Goal: Check status

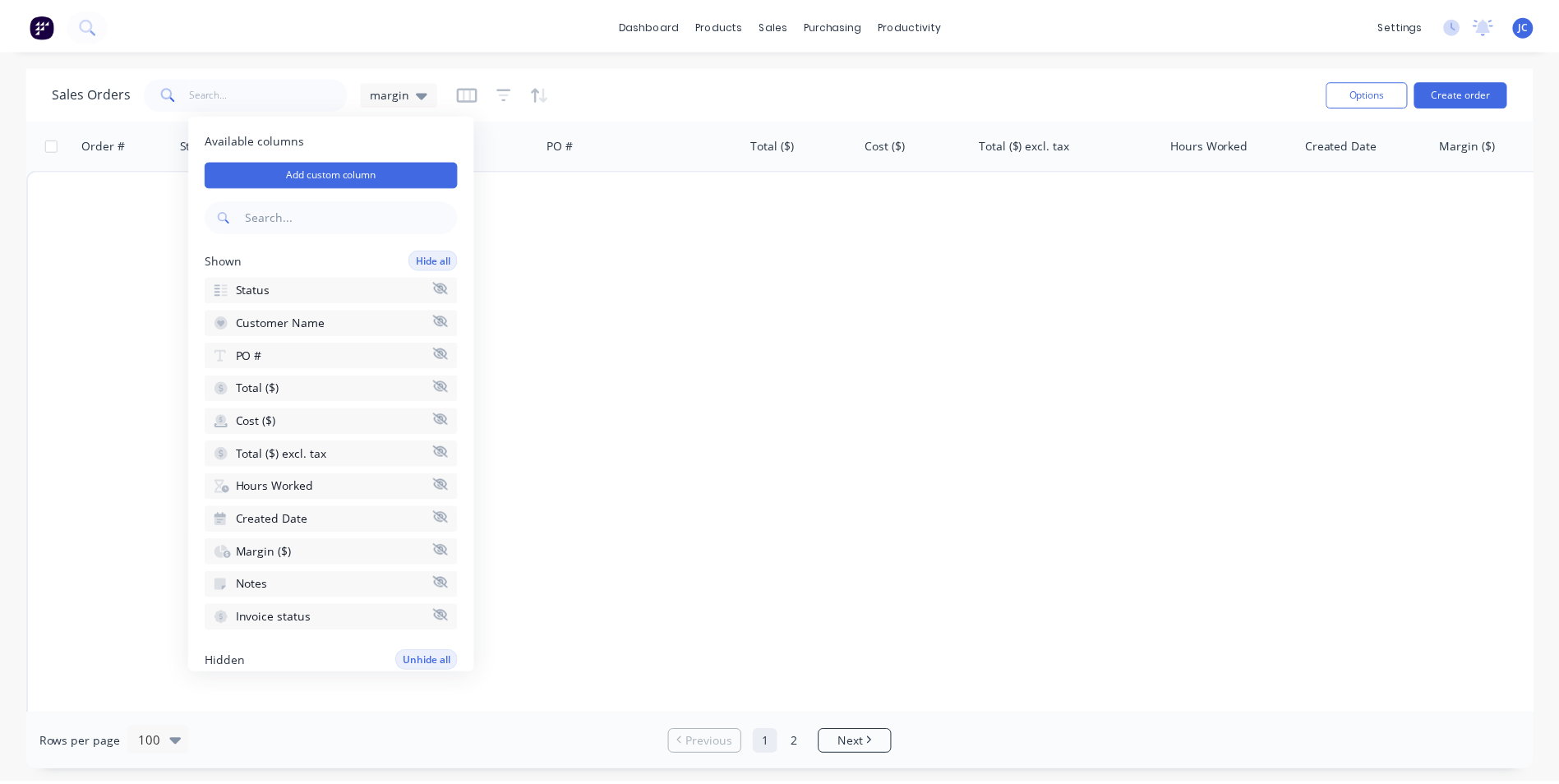
scroll to position [246, 0]
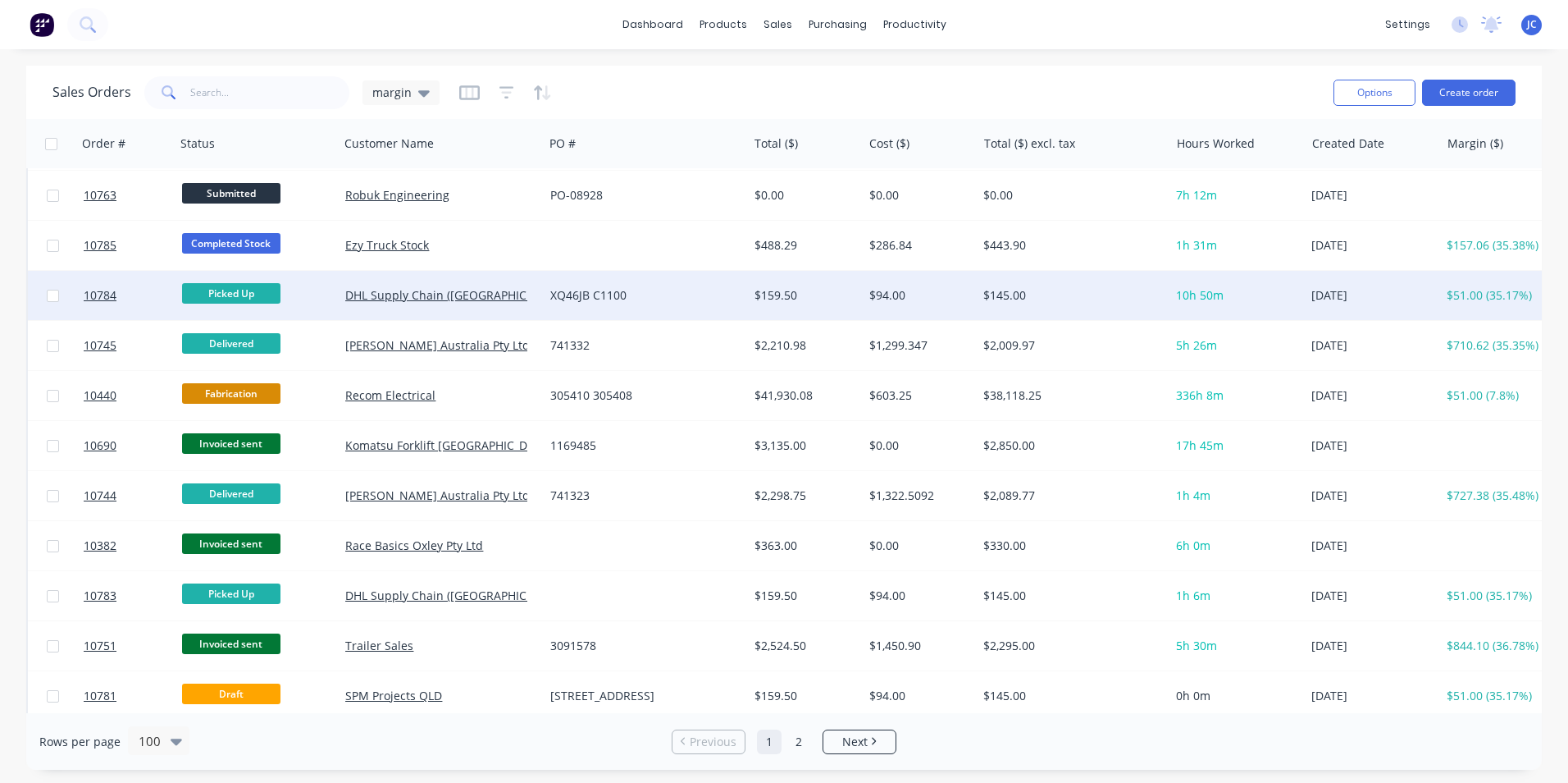
click at [932, 316] on div "$94.00" at bounding box center [920, 295] width 115 height 50
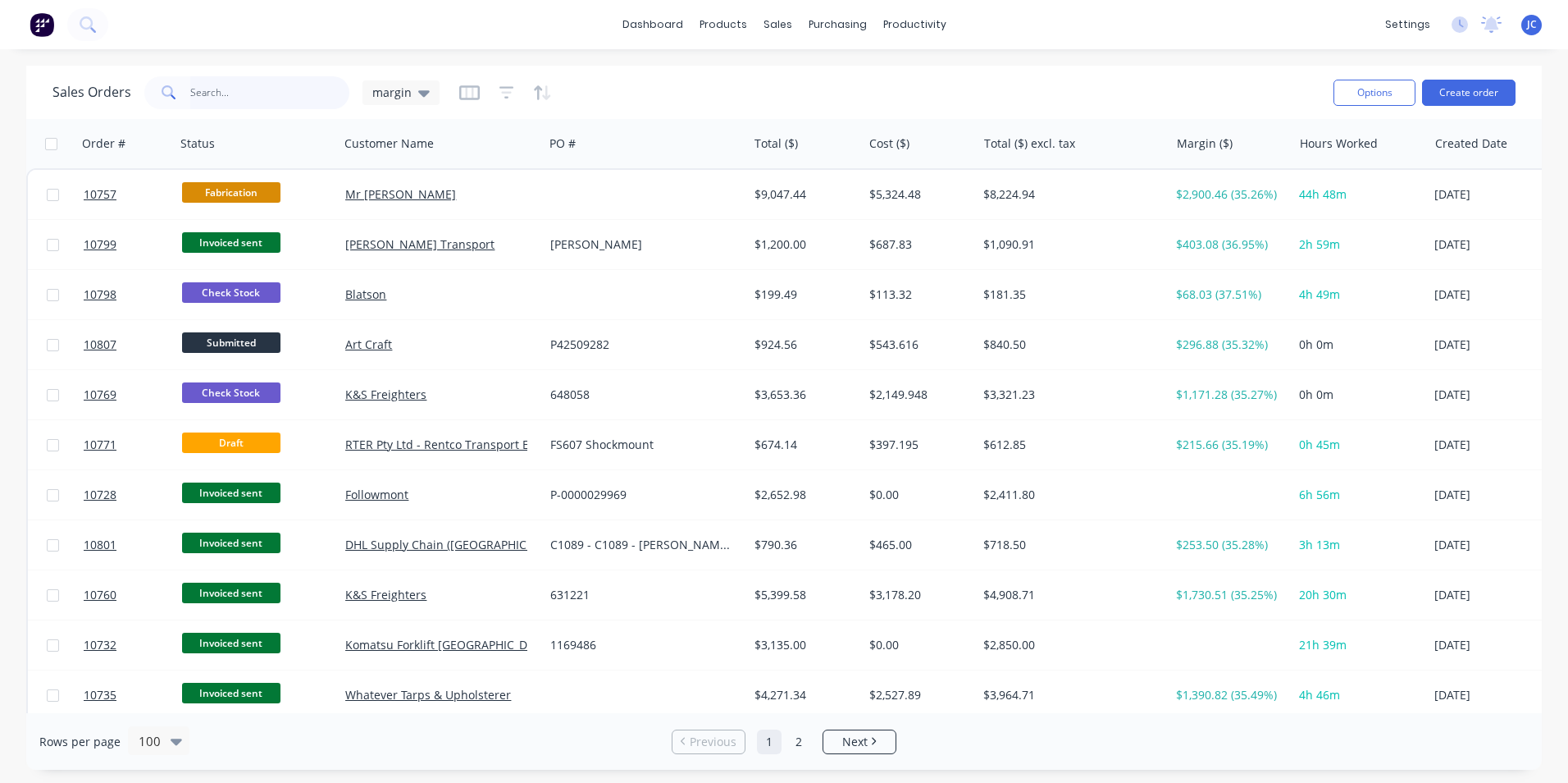
click at [236, 90] on input "text" at bounding box center [270, 93] width 160 height 32
type input "recom"
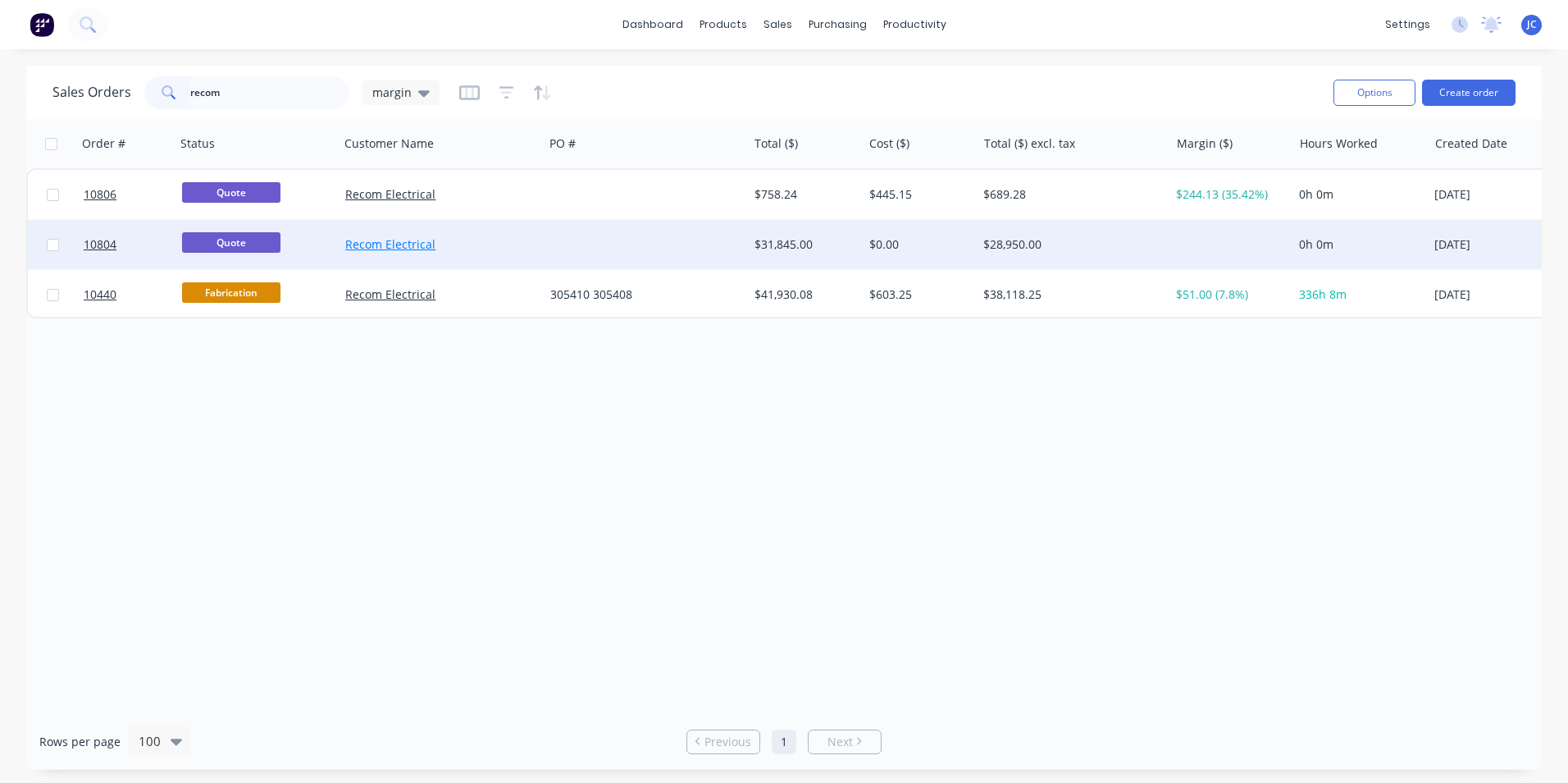
click at [378, 243] on link "Recom Electrical" at bounding box center [390, 243] width 90 height 15
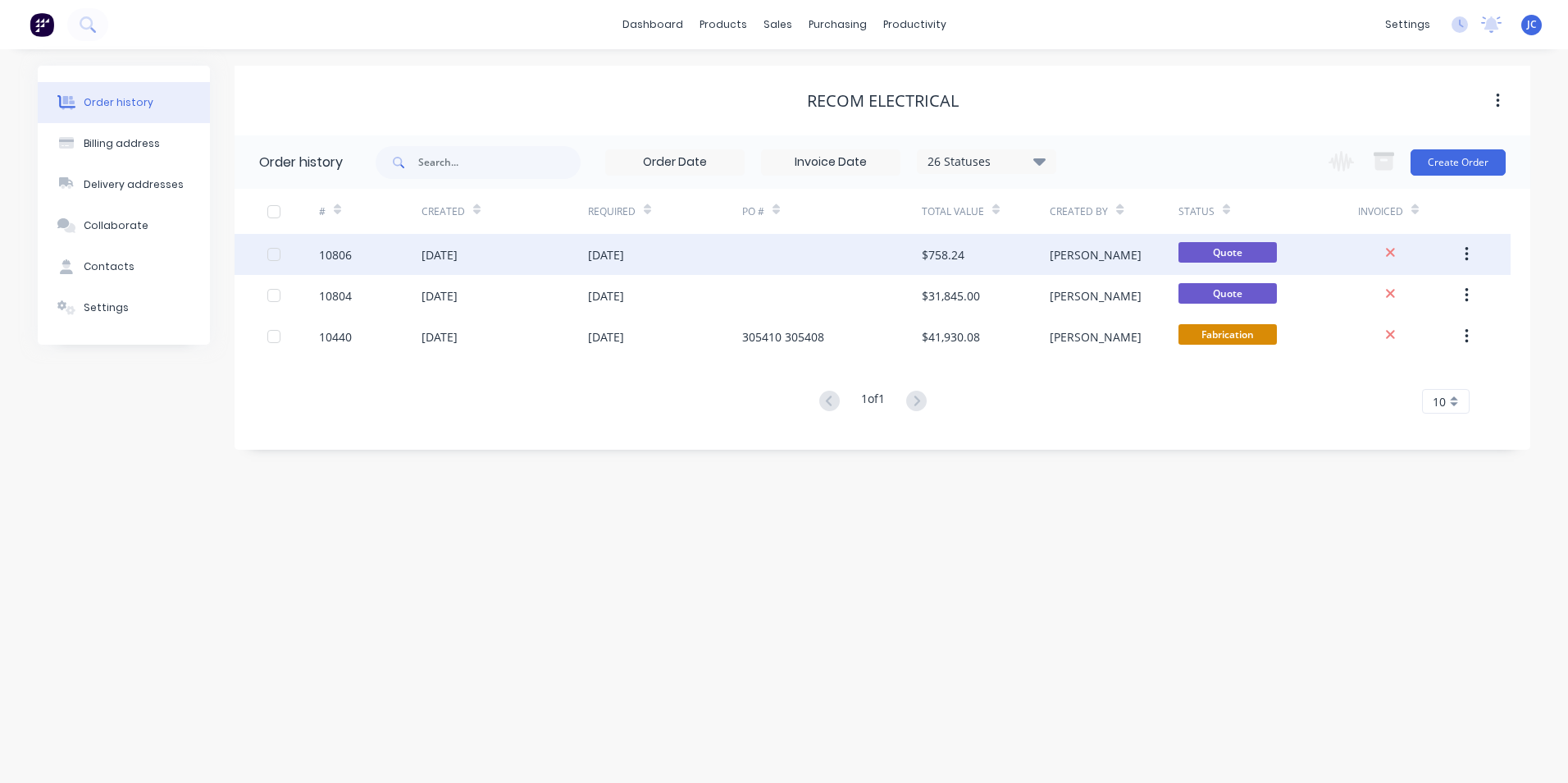
click at [458, 256] on div "[DATE]" at bounding box center [439, 254] width 36 height 17
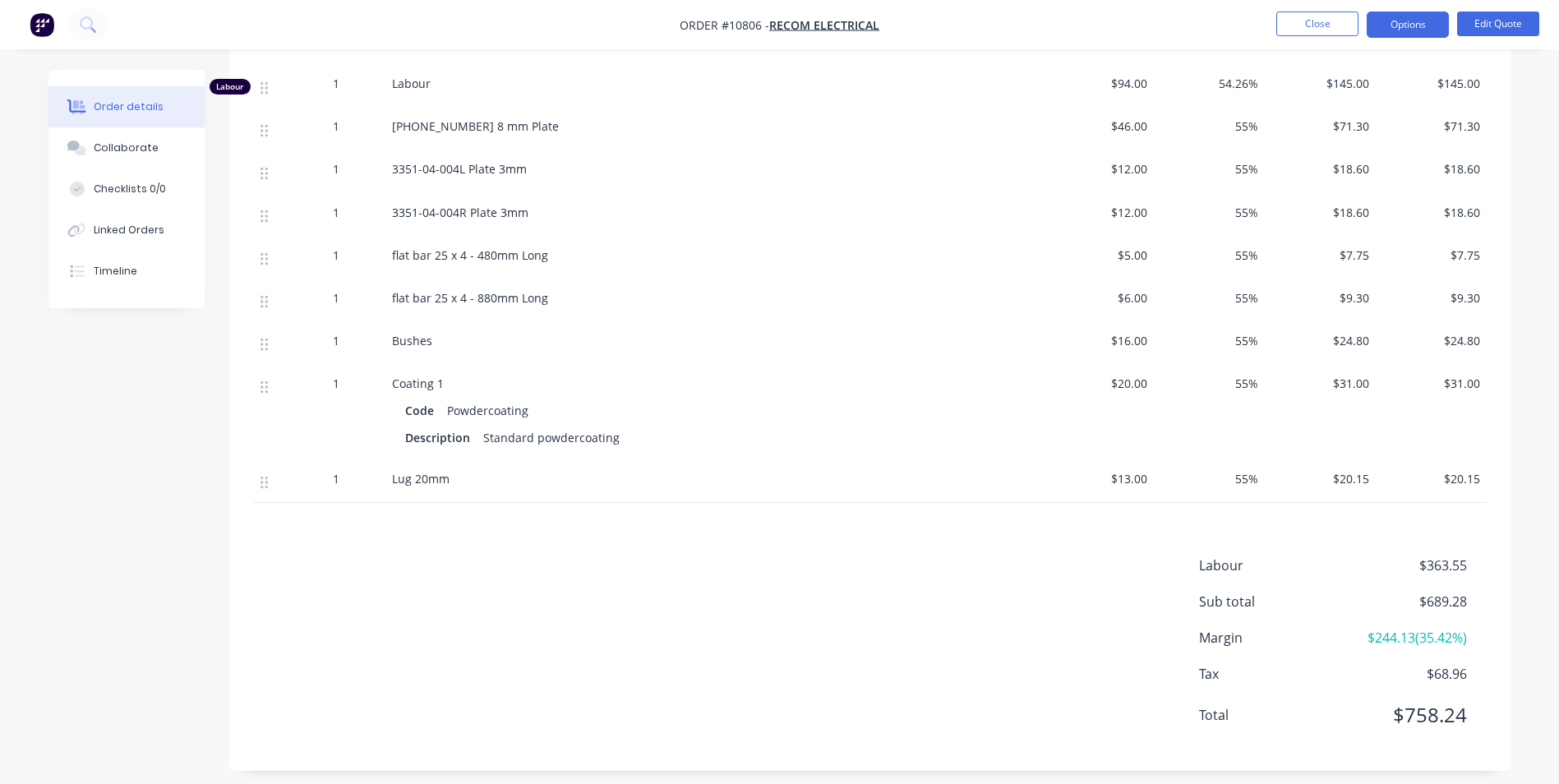
scroll to position [1430, 0]
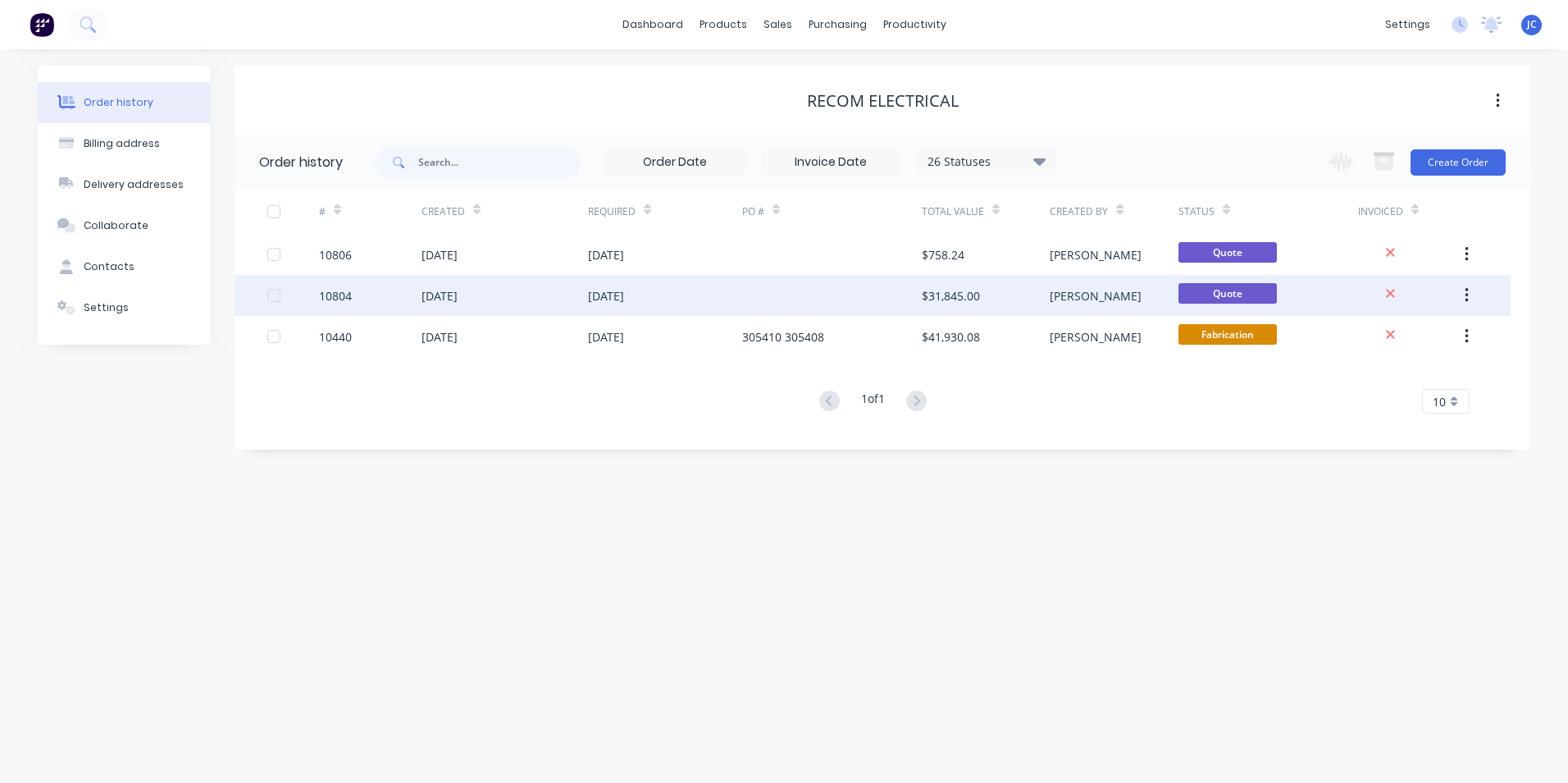
click at [949, 301] on div "$31,845.00" at bounding box center [950, 295] width 58 height 17
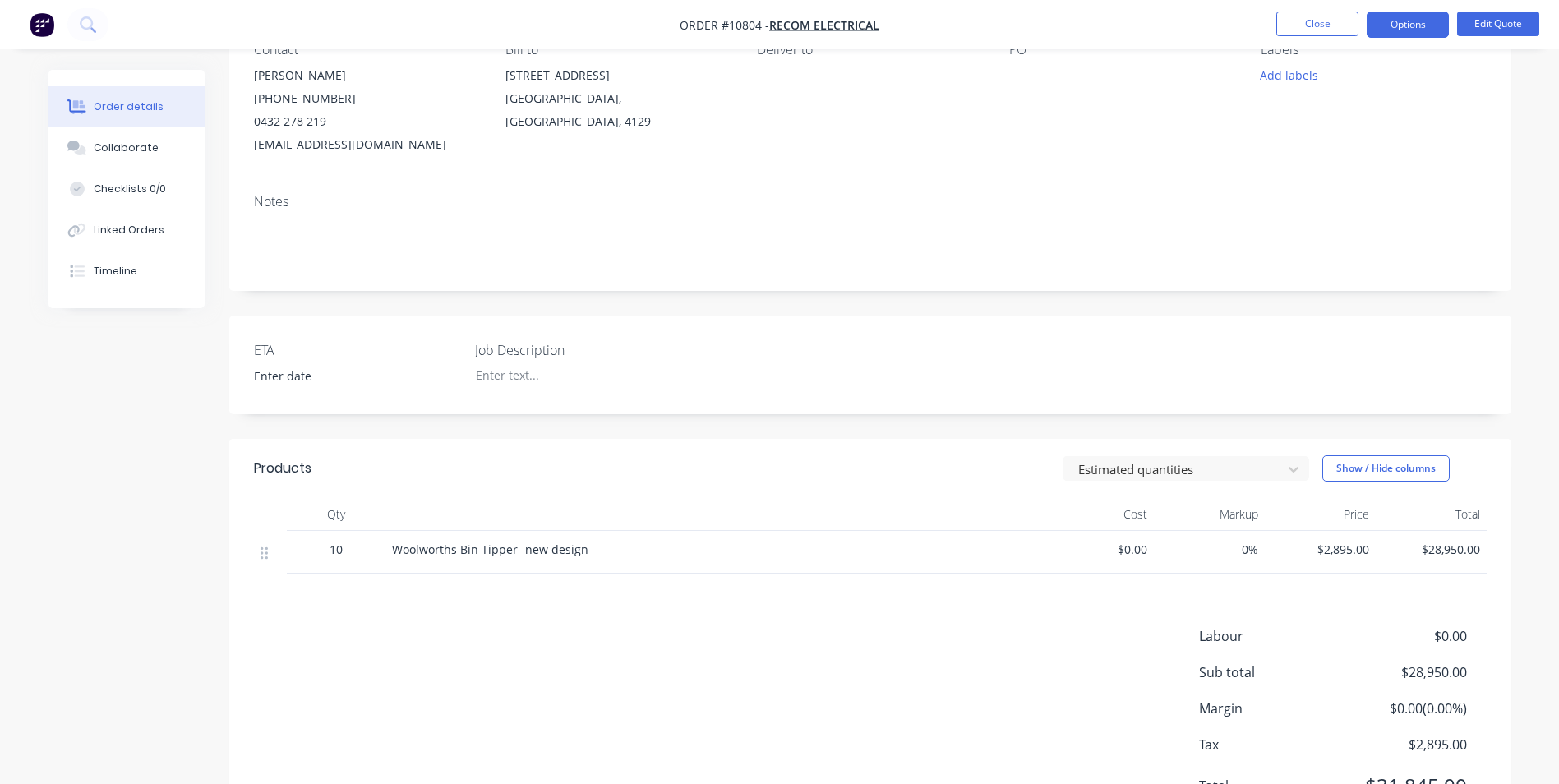
scroll to position [82, 0]
